Goal: Find specific page/section: Find specific page/section

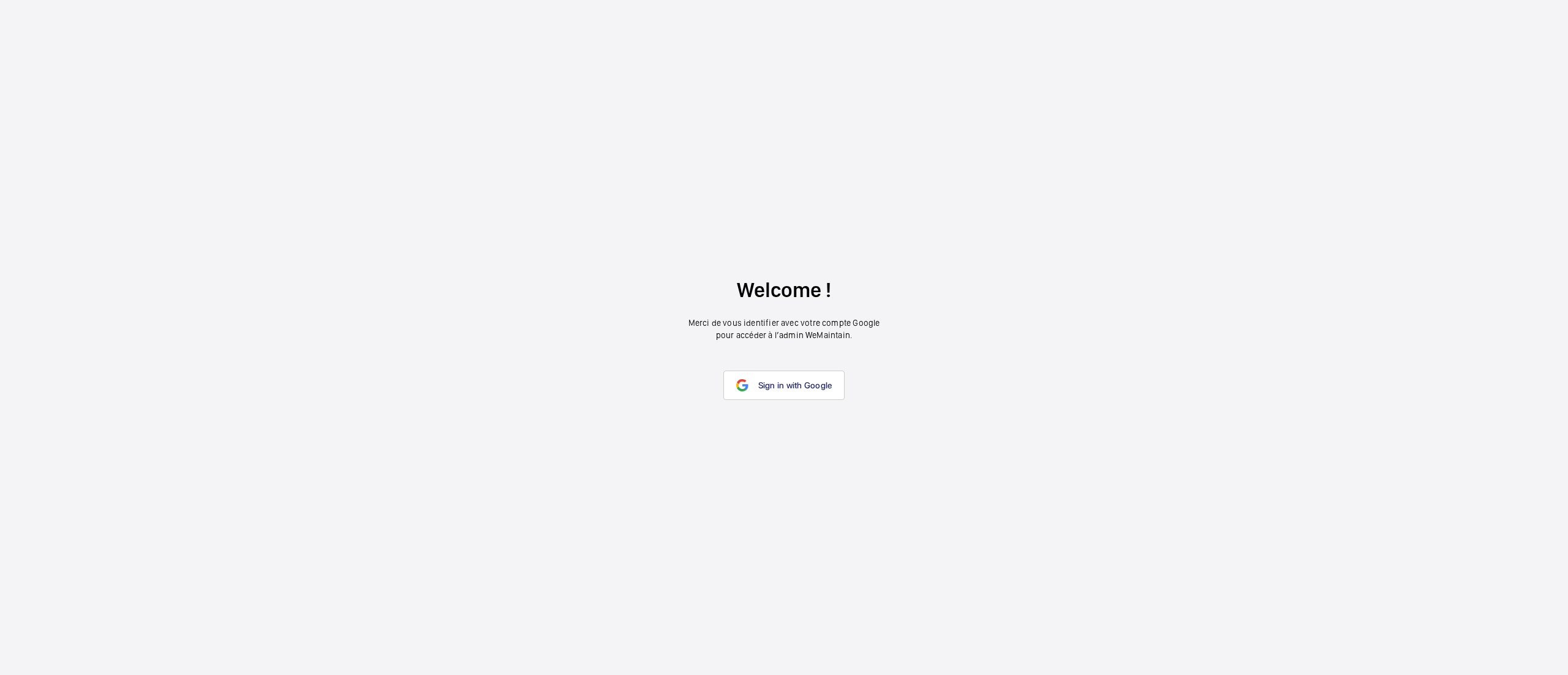
click at [787, 385] on span "Sign in with Google" at bounding box center [795, 385] width 74 height 10
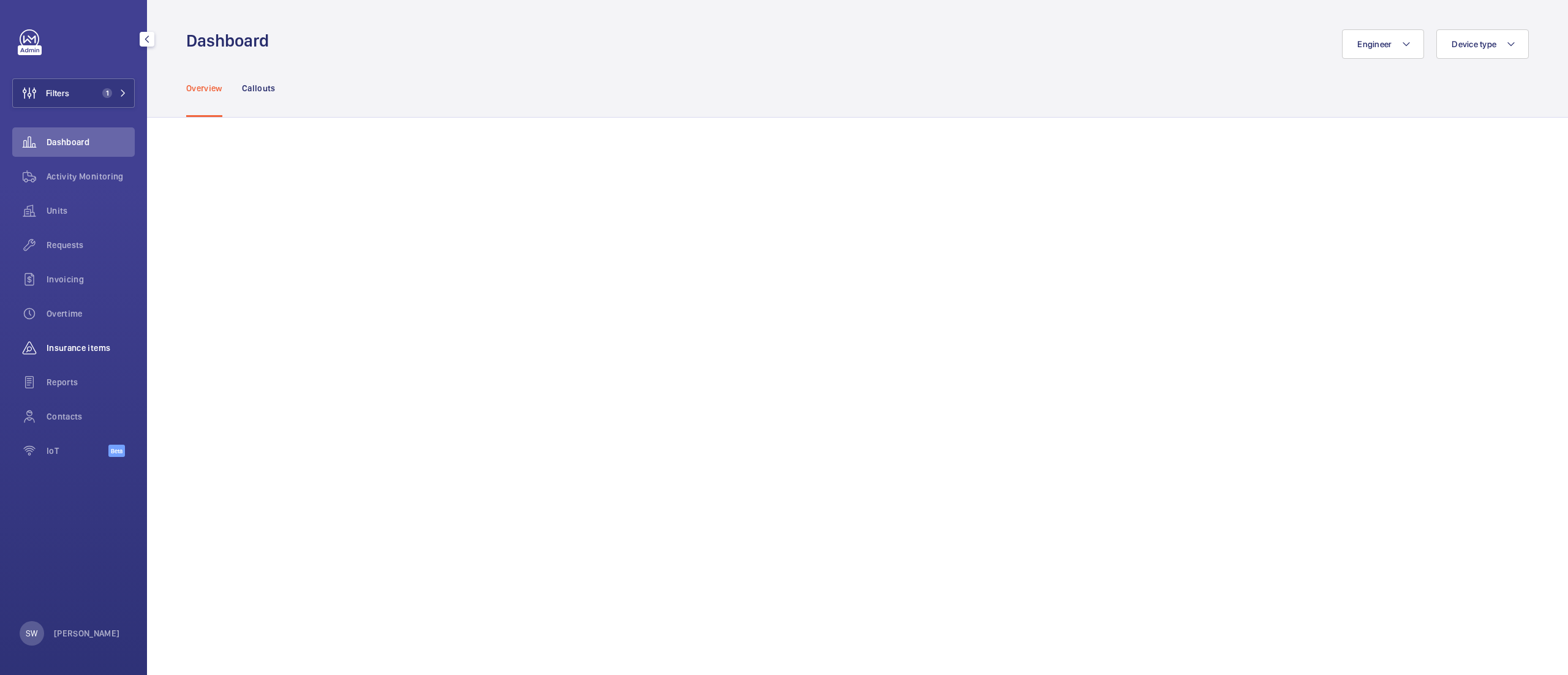
click at [100, 352] on span "Insurance items" at bounding box center [90, 347] width 89 height 12
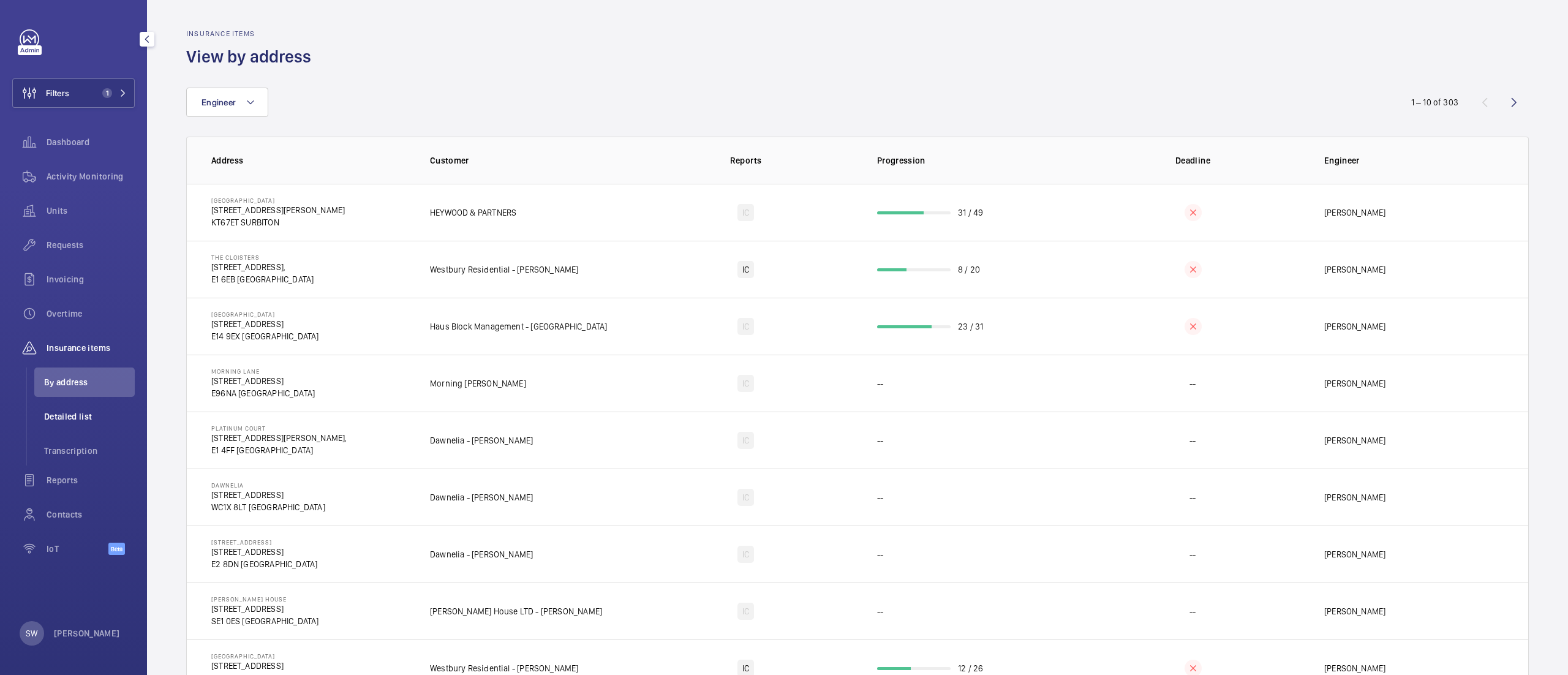
click at [36, 406] on li "Detailed list" at bounding box center [84, 417] width 100 height 30
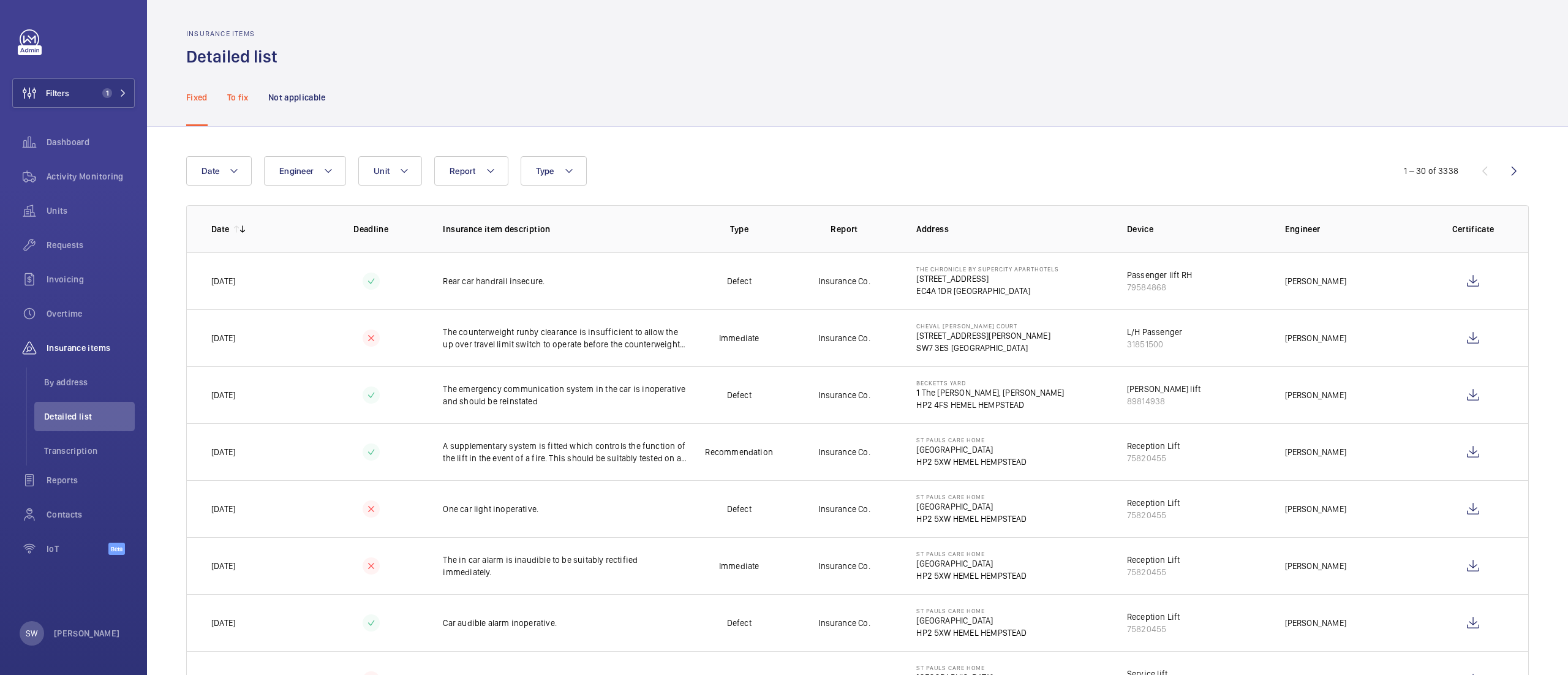
click at [238, 98] on p "To fix" at bounding box center [238, 97] width 22 height 12
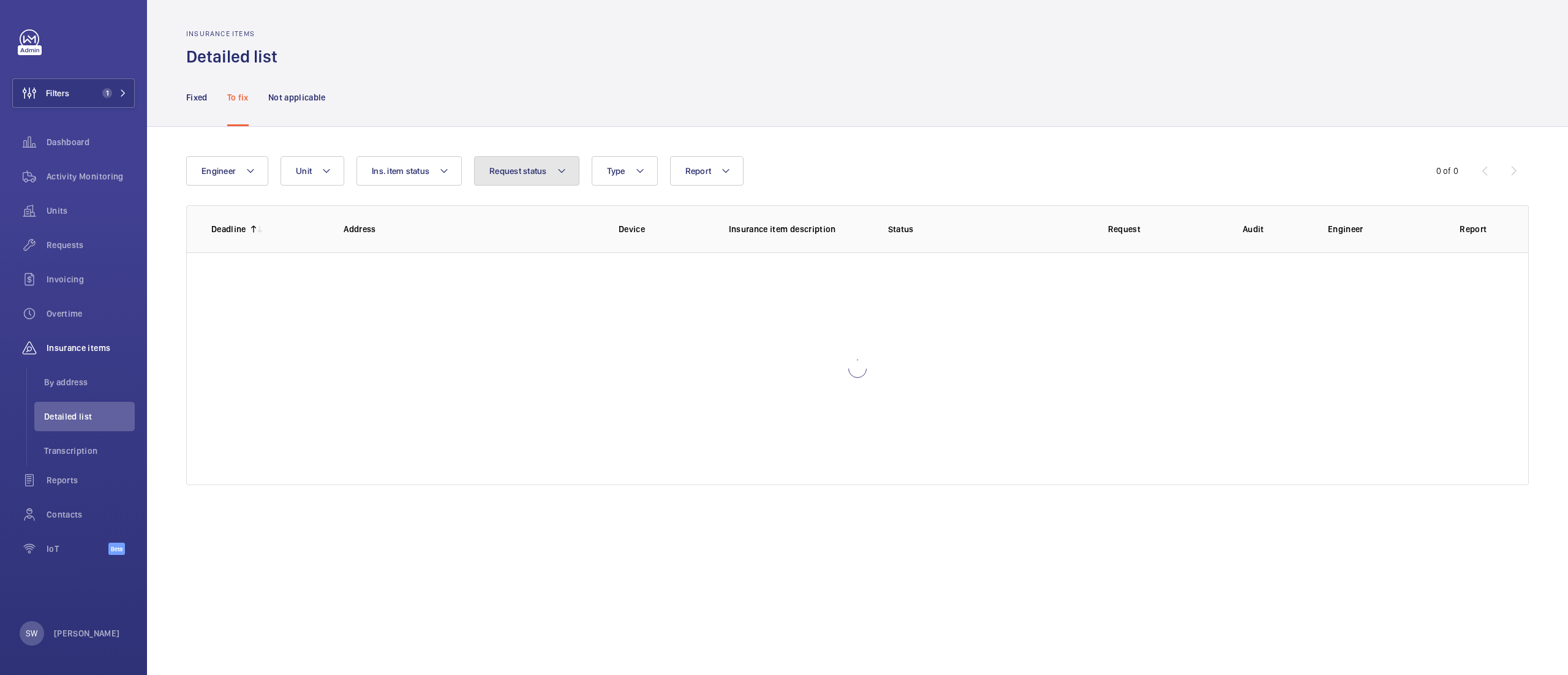
click at [530, 170] on span "Request status" at bounding box center [518, 171] width 58 height 10
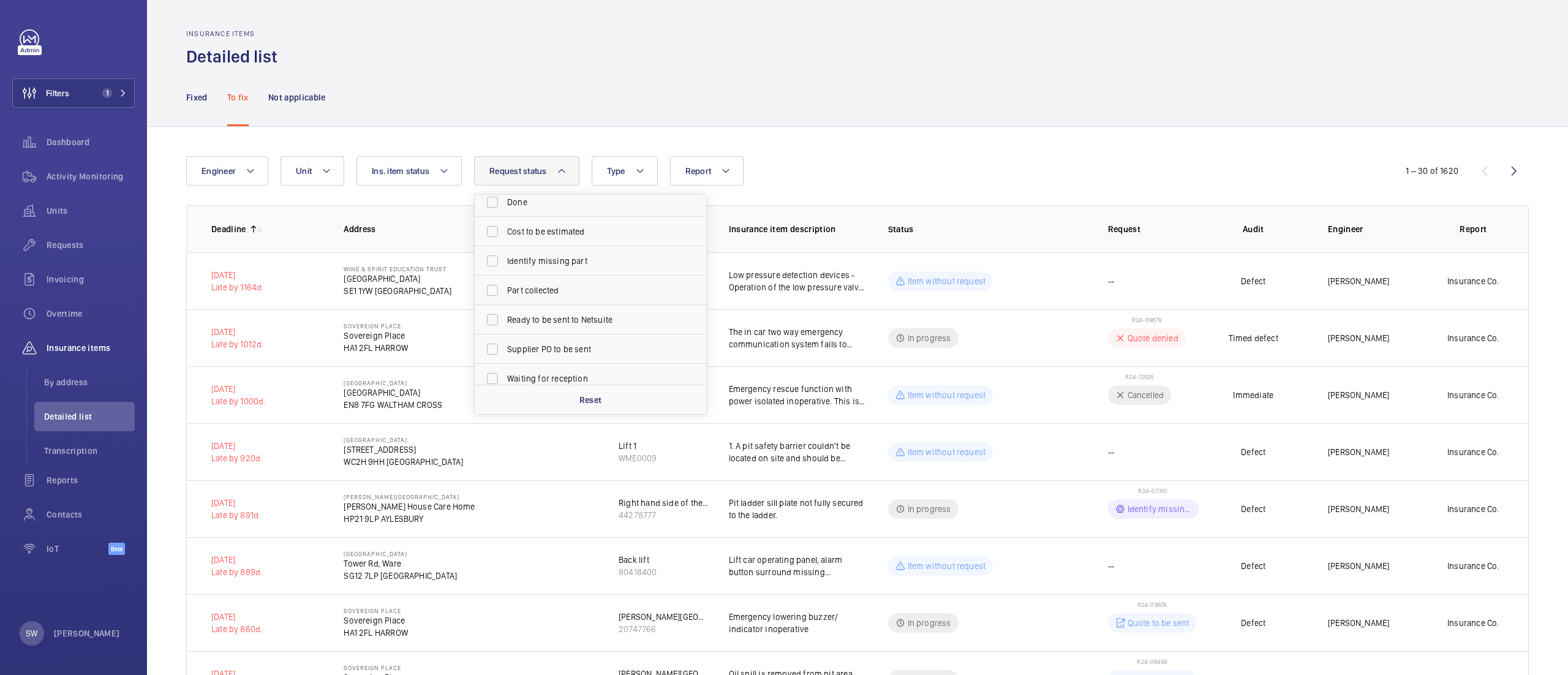
scroll to position [67, 0]
click at [492, 60] on div "Insurance items Detailed list" at bounding box center [857, 49] width 1342 height 39
